Goal: Go to known website: Access a specific website the user already knows

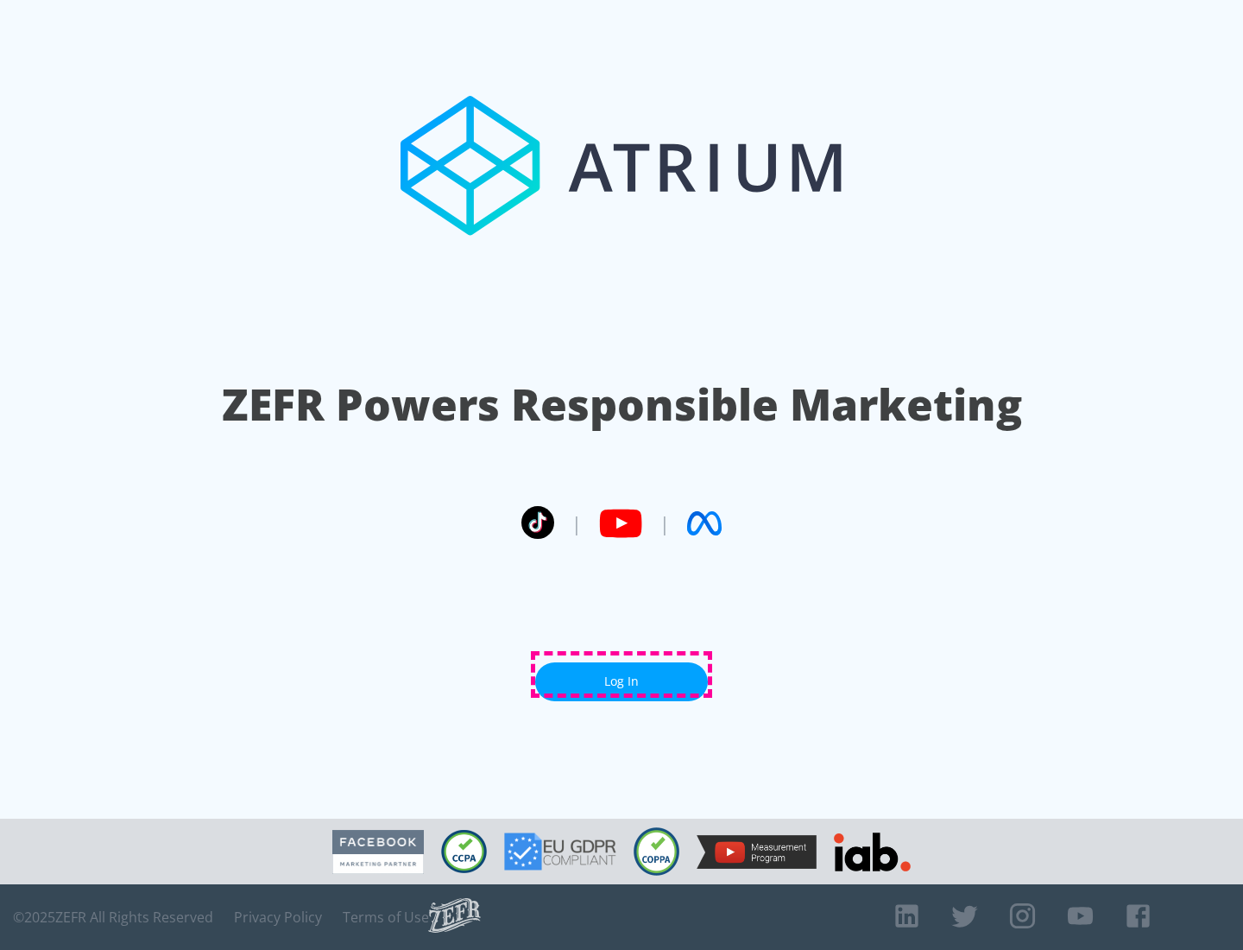
click at [622, 674] on link "Log In" at bounding box center [621, 681] width 173 height 39
